Goal: Task Accomplishment & Management: Use online tool/utility

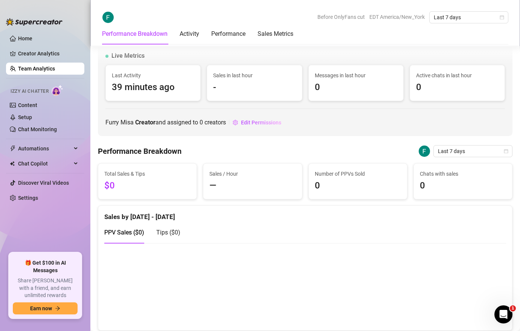
scroll to position [976, 0]
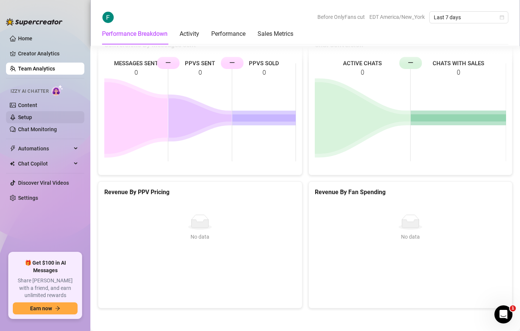
click at [26, 116] on link "Setup" at bounding box center [25, 117] width 14 height 6
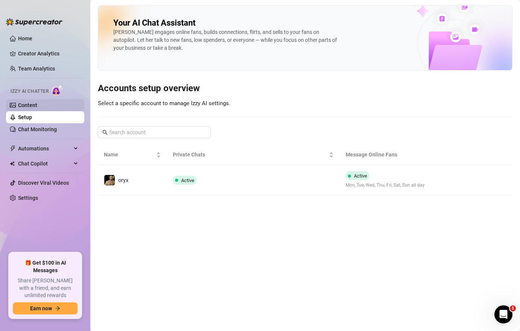
click at [22, 106] on link "Content" at bounding box center [27, 105] width 19 height 6
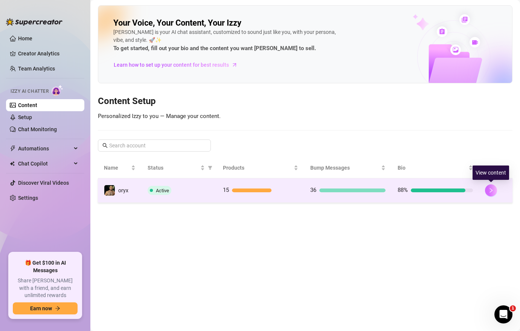
click at [492, 188] on icon "right" at bounding box center [491, 190] width 5 height 5
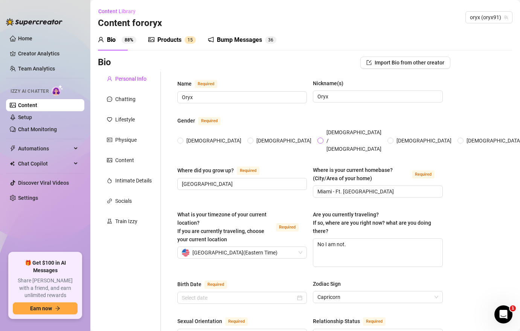
radio input "true"
type input "[DATE]"
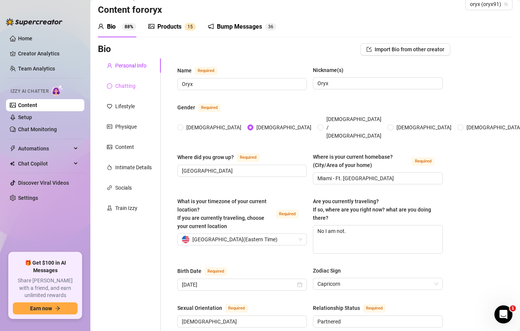
scroll to position [5, 0]
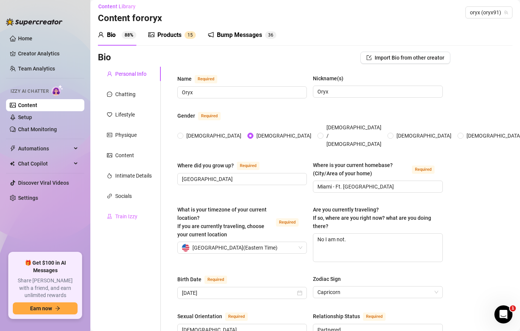
click at [122, 223] on div "Train Izzy" at bounding box center [129, 216] width 63 height 14
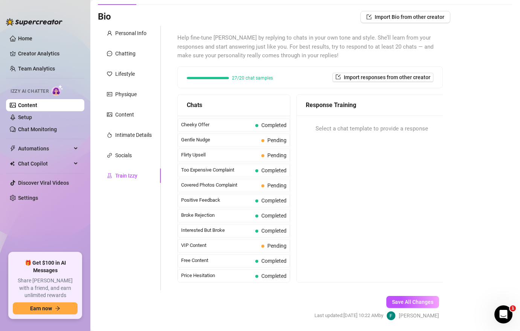
scroll to position [70, 0]
